Goal: Information Seeking & Learning: Learn about a topic

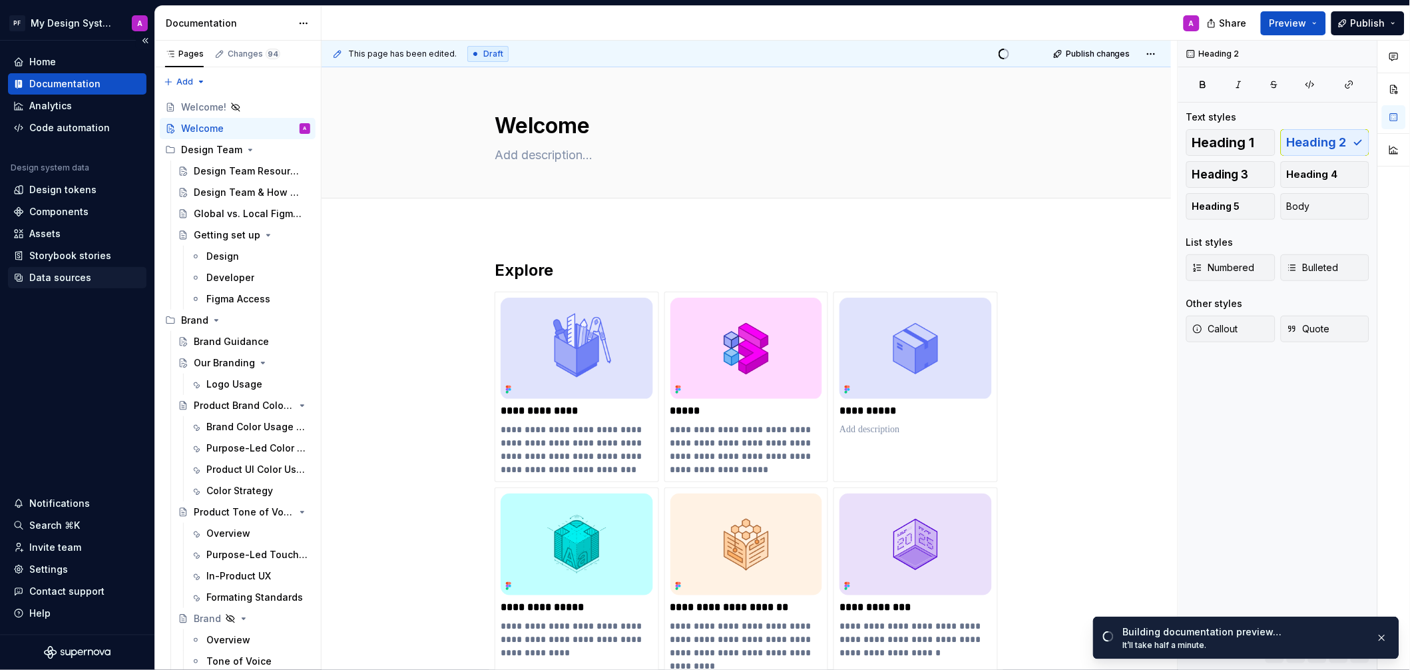
type textarea "*"
click at [52, 277] on div "Data sources" at bounding box center [60, 277] width 62 height 13
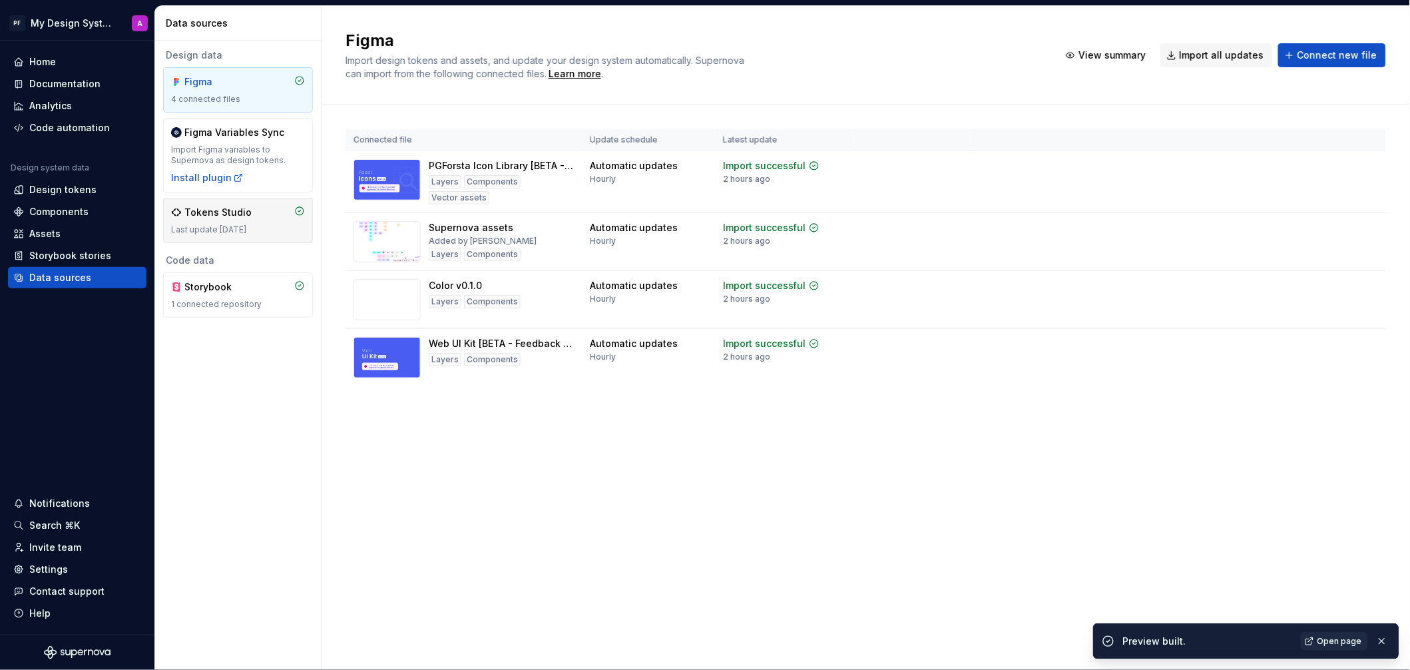
click at [238, 221] on div "Tokens Studio Last update [DATE]" at bounding box center [238, 220] width 134 height 29
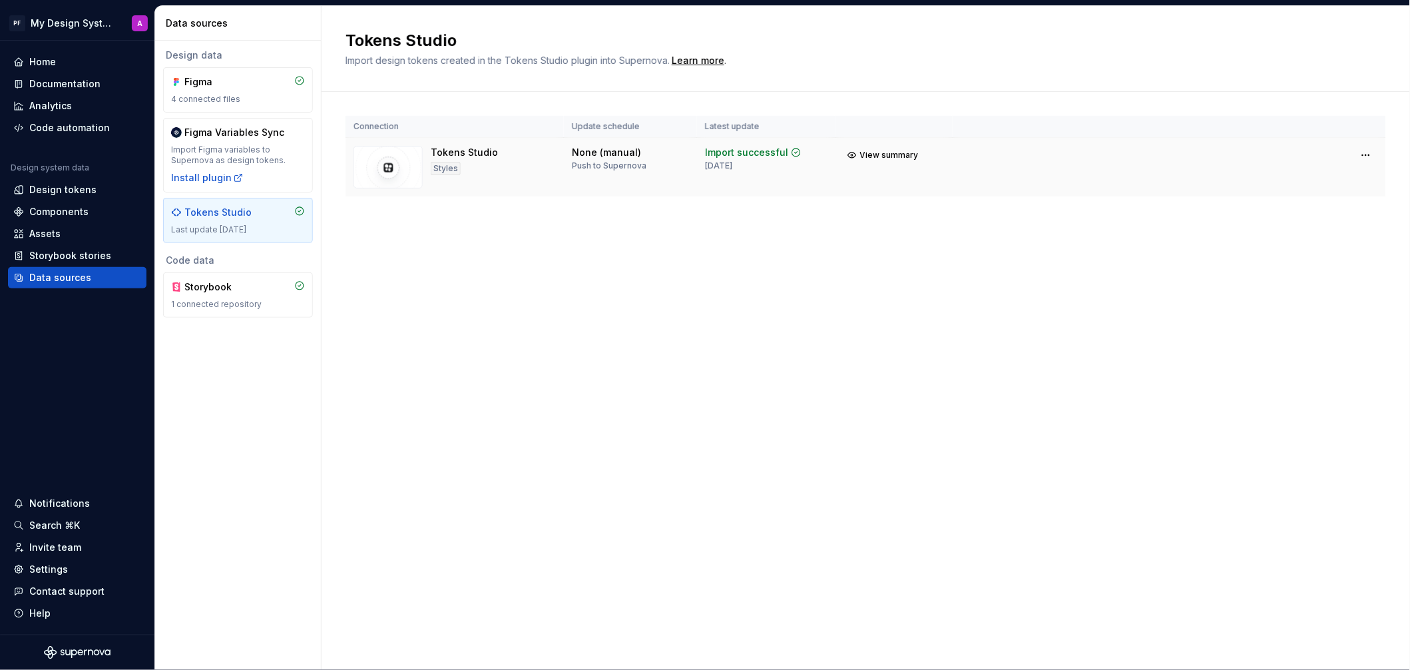
click at [400, 170] on img at bounding box center [387, 167] width 69 height 43
click at [870, 158] on span "View summary" at bounding box center [889, 155] width 59 height 11
